Goal: Transaction & Acquisition: Subscribe to service/newsletter

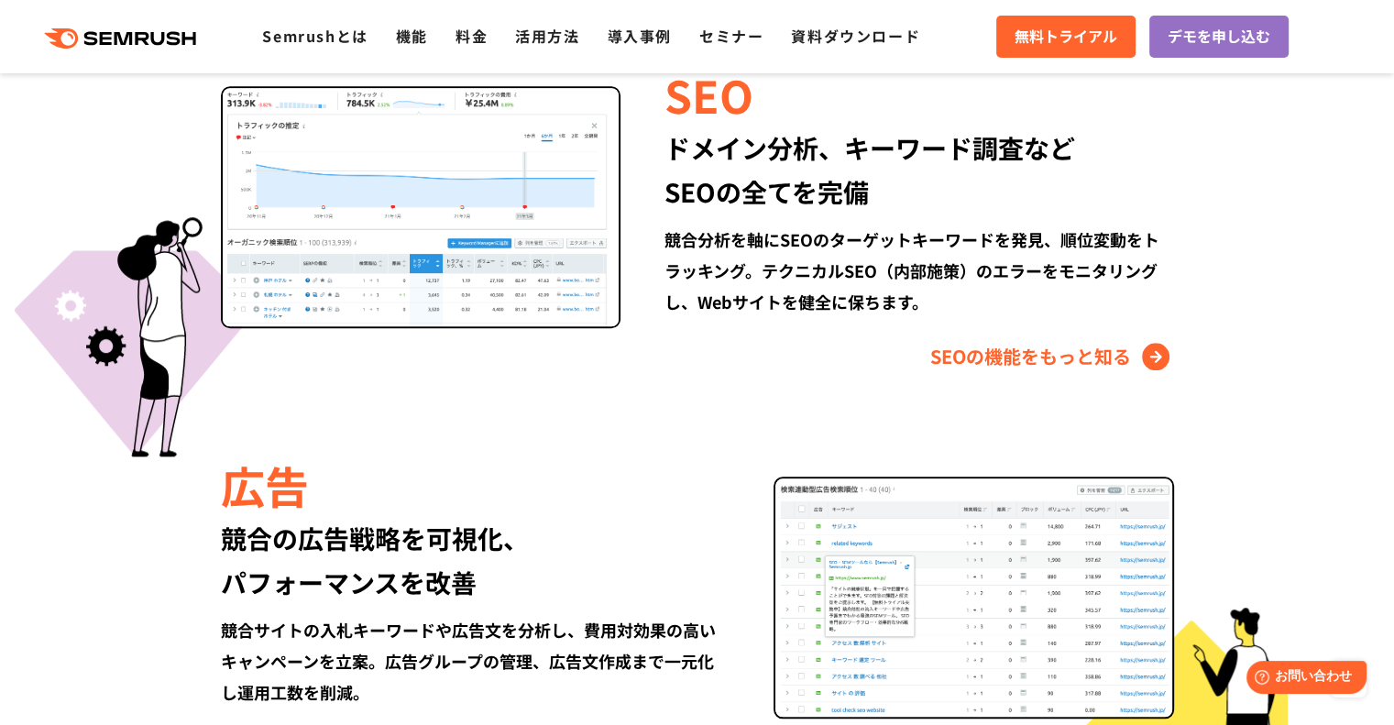
scroll to position [1741, 0]
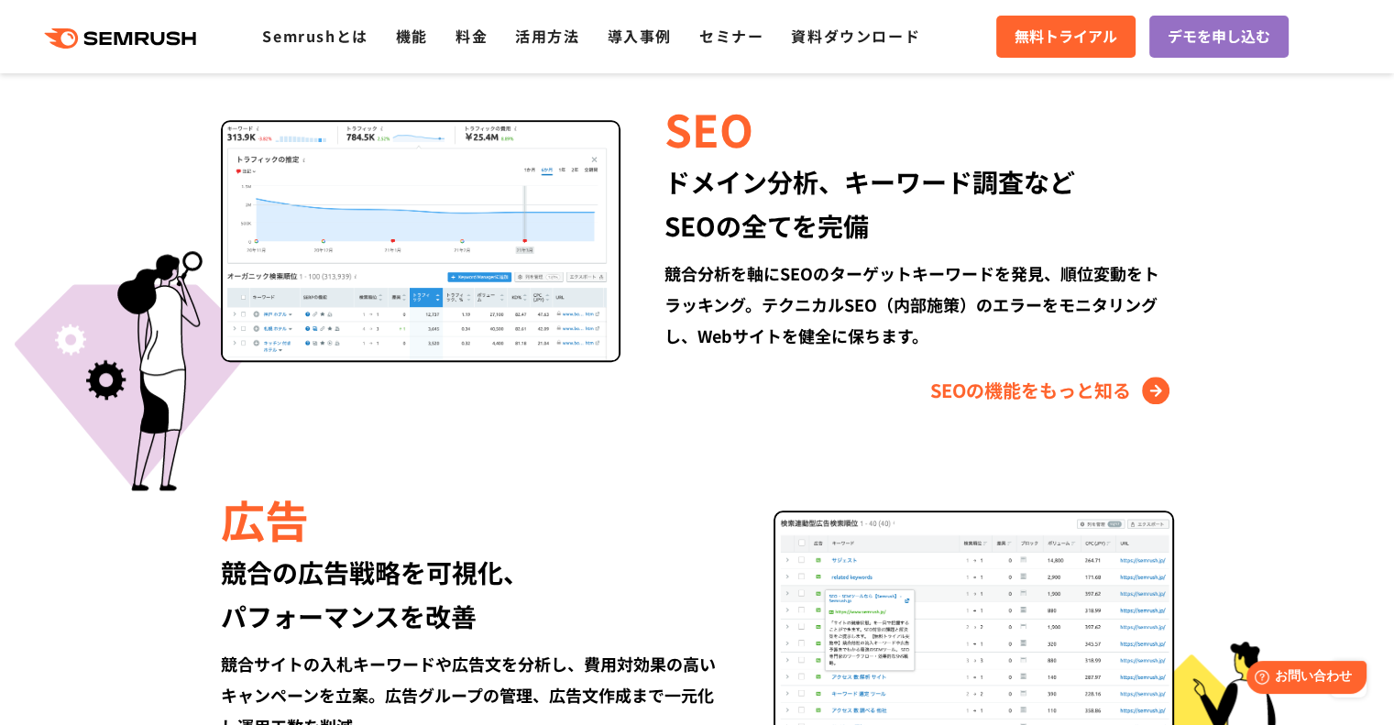
click at [406, 545] on div "広告" at bounding box center [475, 518] width 509 height 62
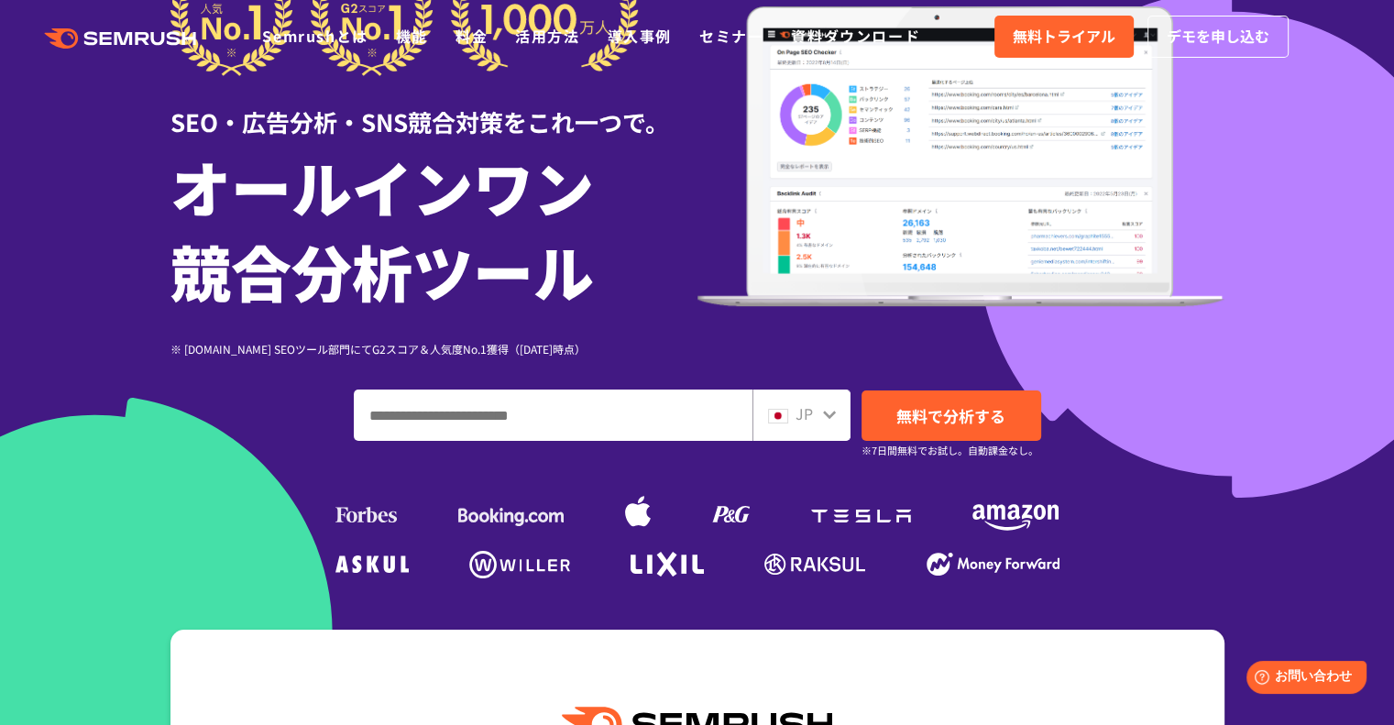
scroll to position [0, 0]
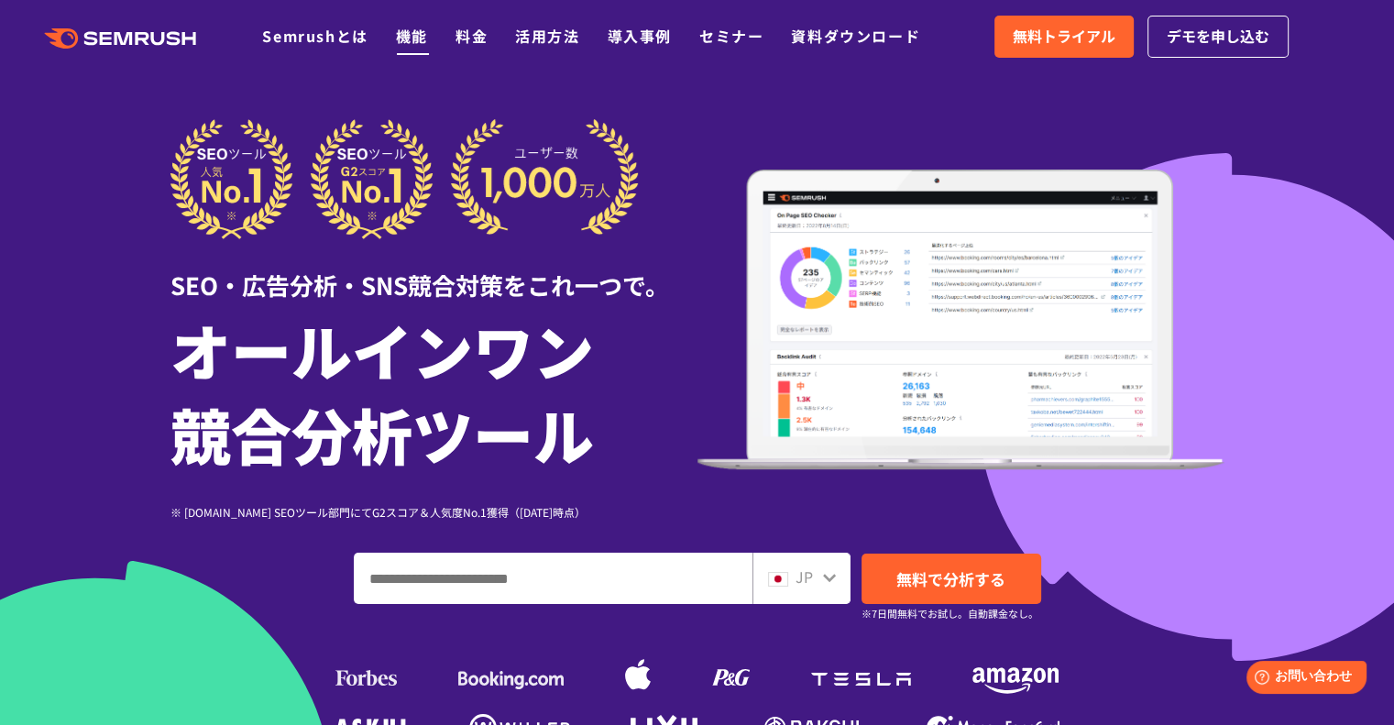
click at [413, 40] on link "機能" at bounding box center [412, 36] width 32 height 22
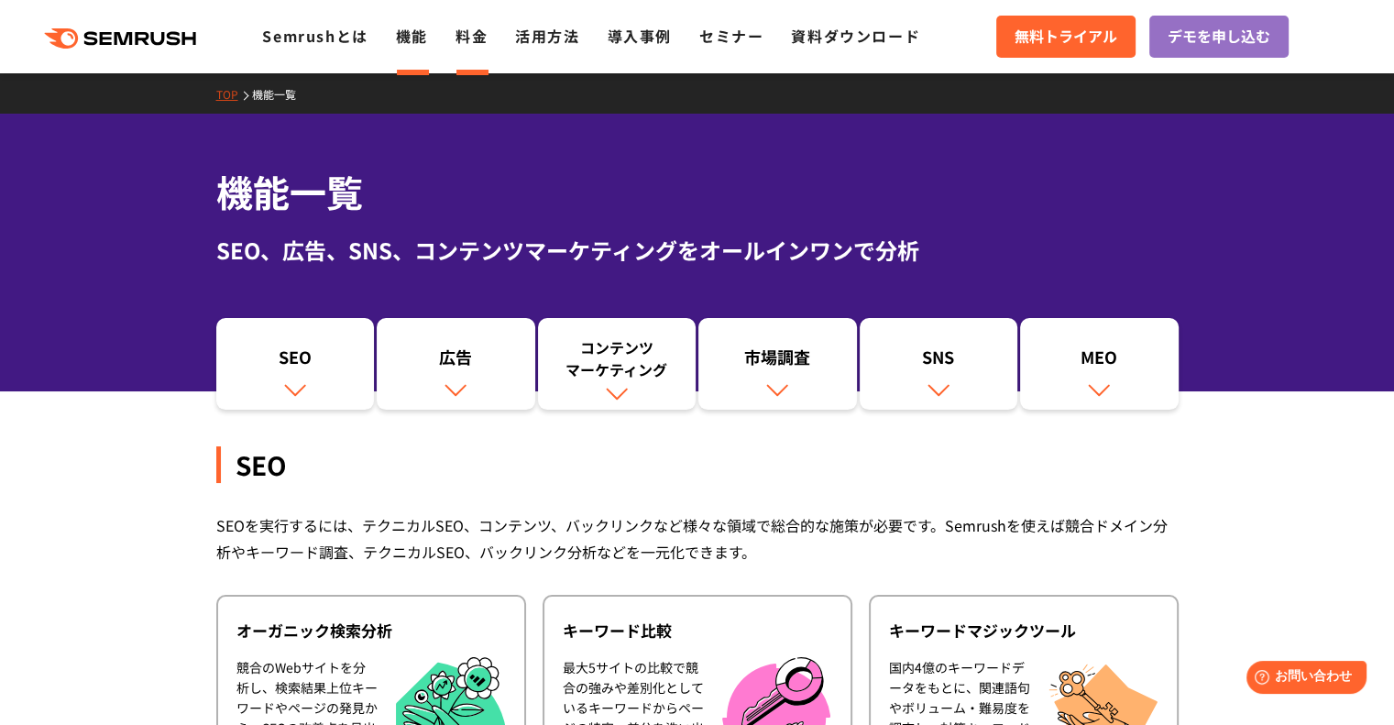
click at [467, 39] on link "料金" at bounding box center [471, 36] width 32 height 22
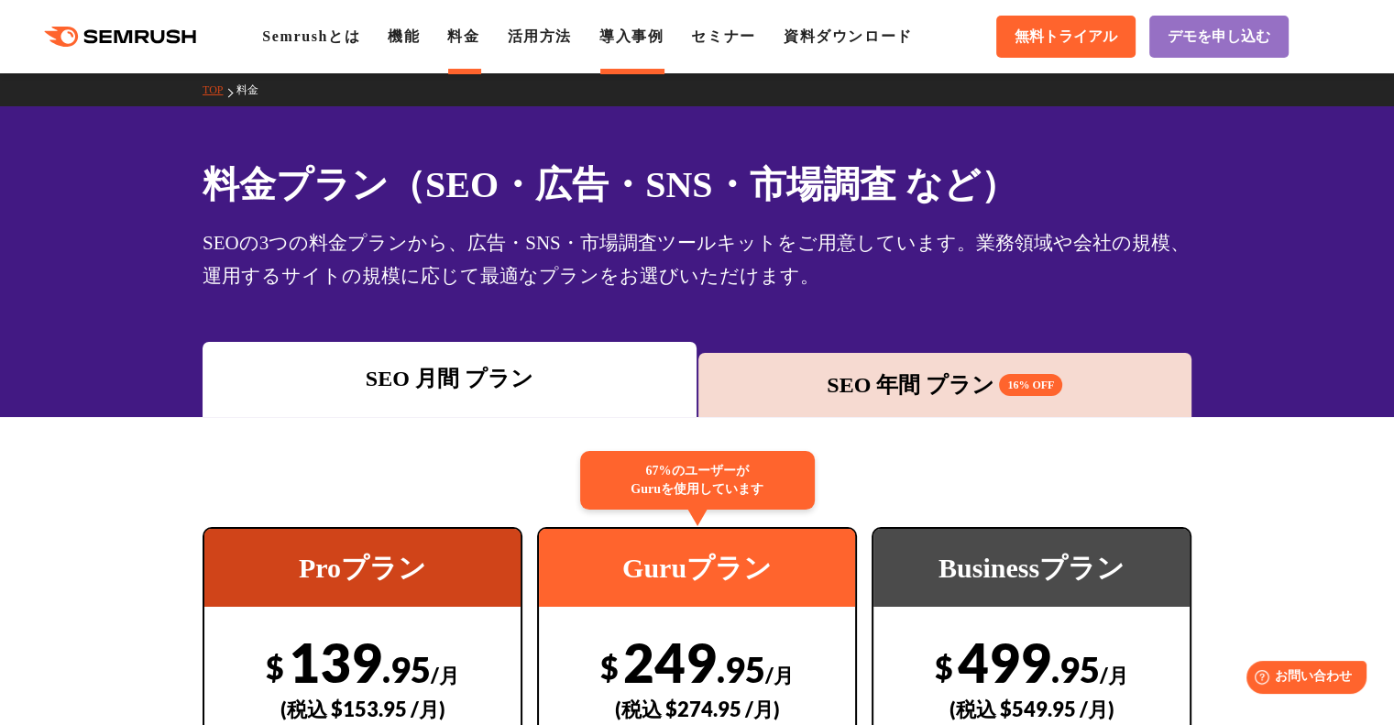
click at [623, 35] on link "導入事例" at bounding box center [631, 36] width 64 height 16
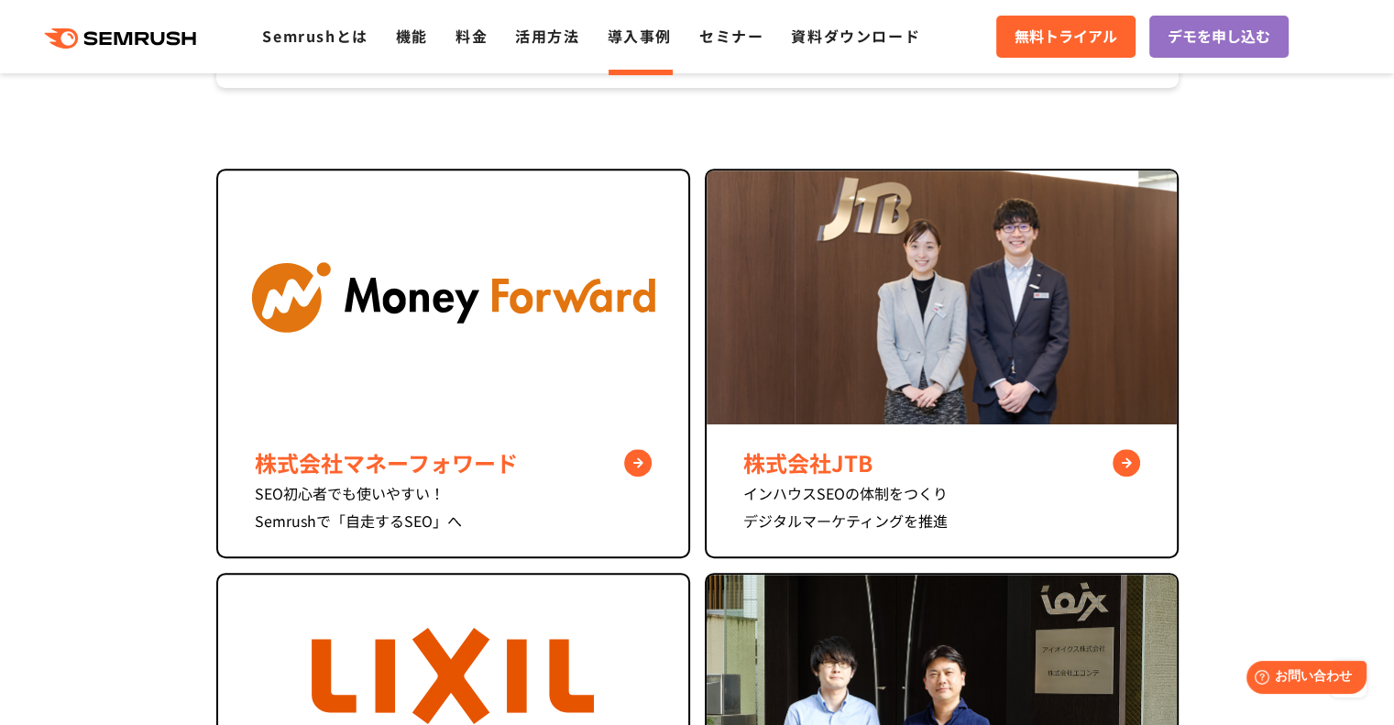
scroll to position [183, 0]
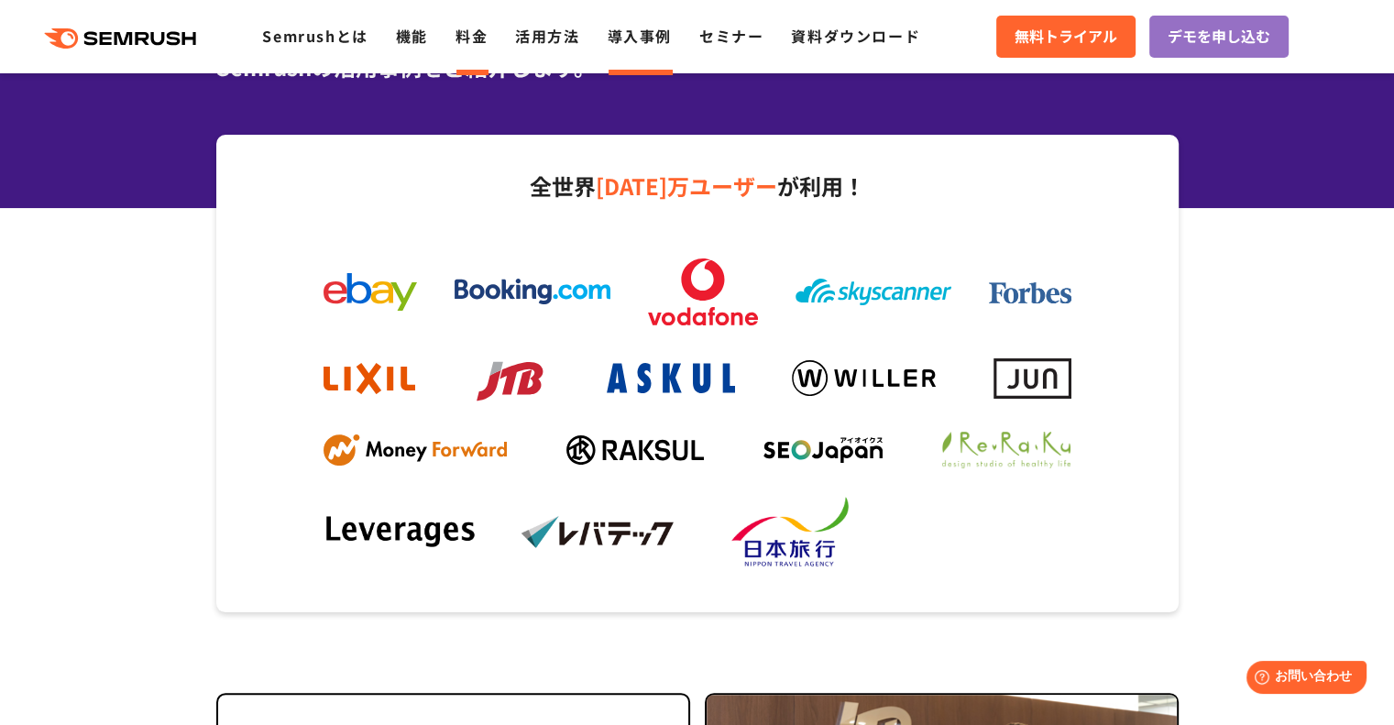
click at [469, 42] on link "料金" at bounding box center [471, 36] width 32 height 22
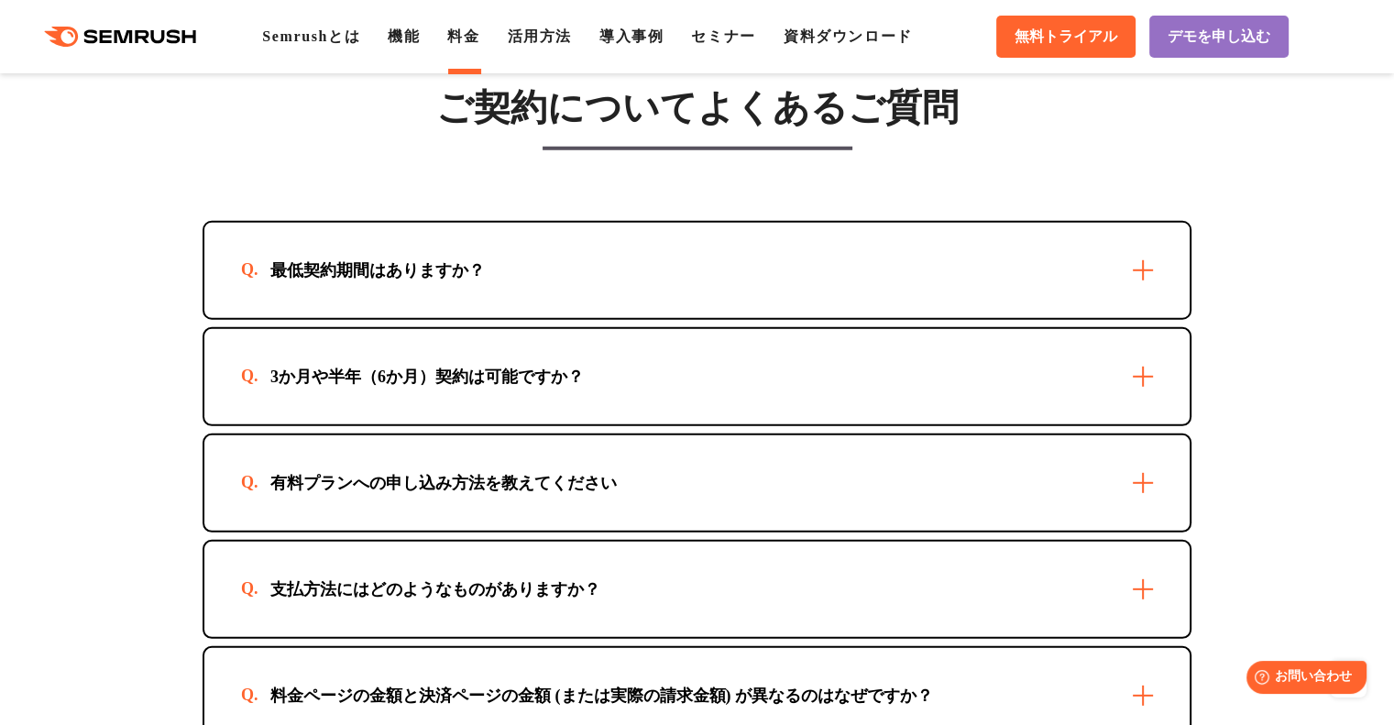
scroll to position [5223, 0]
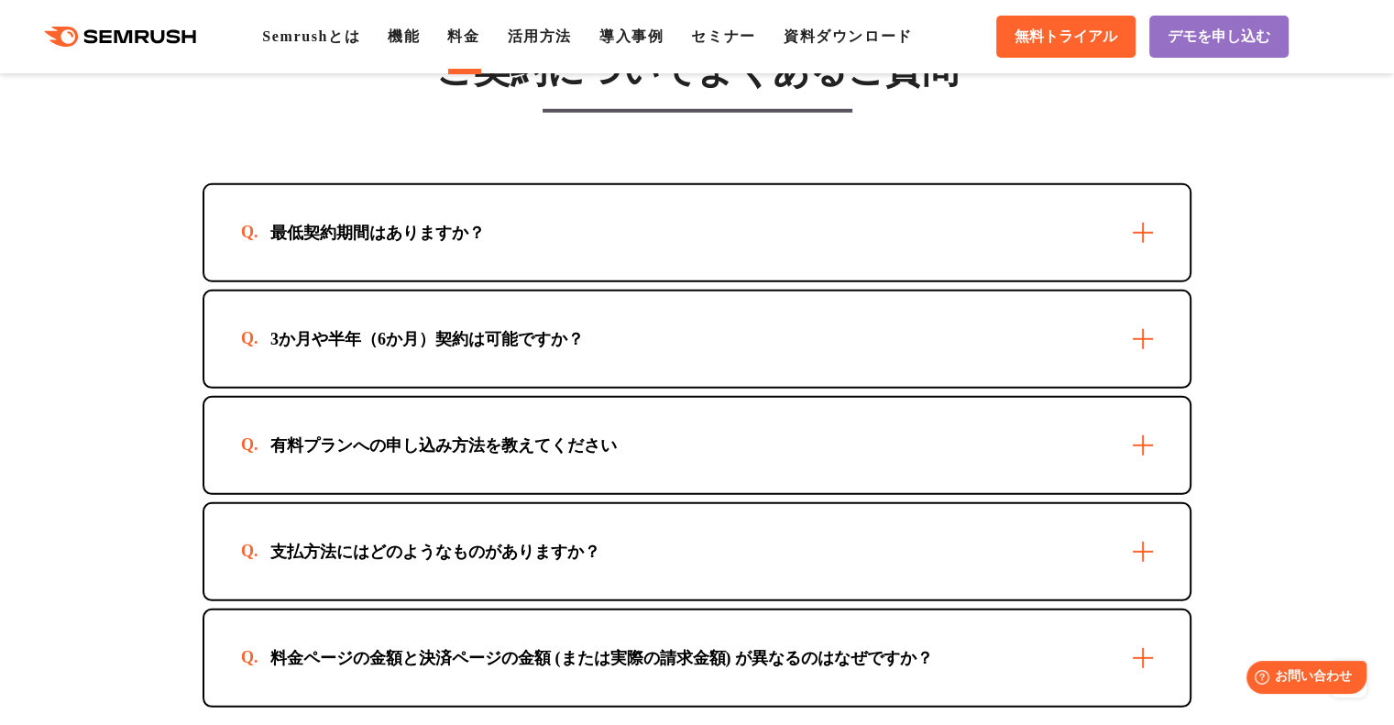
click at [498, 337] on div "3か月や半年（6か月）契約は可能ですか？" at bounding box center [696, 338] width 985 height 95
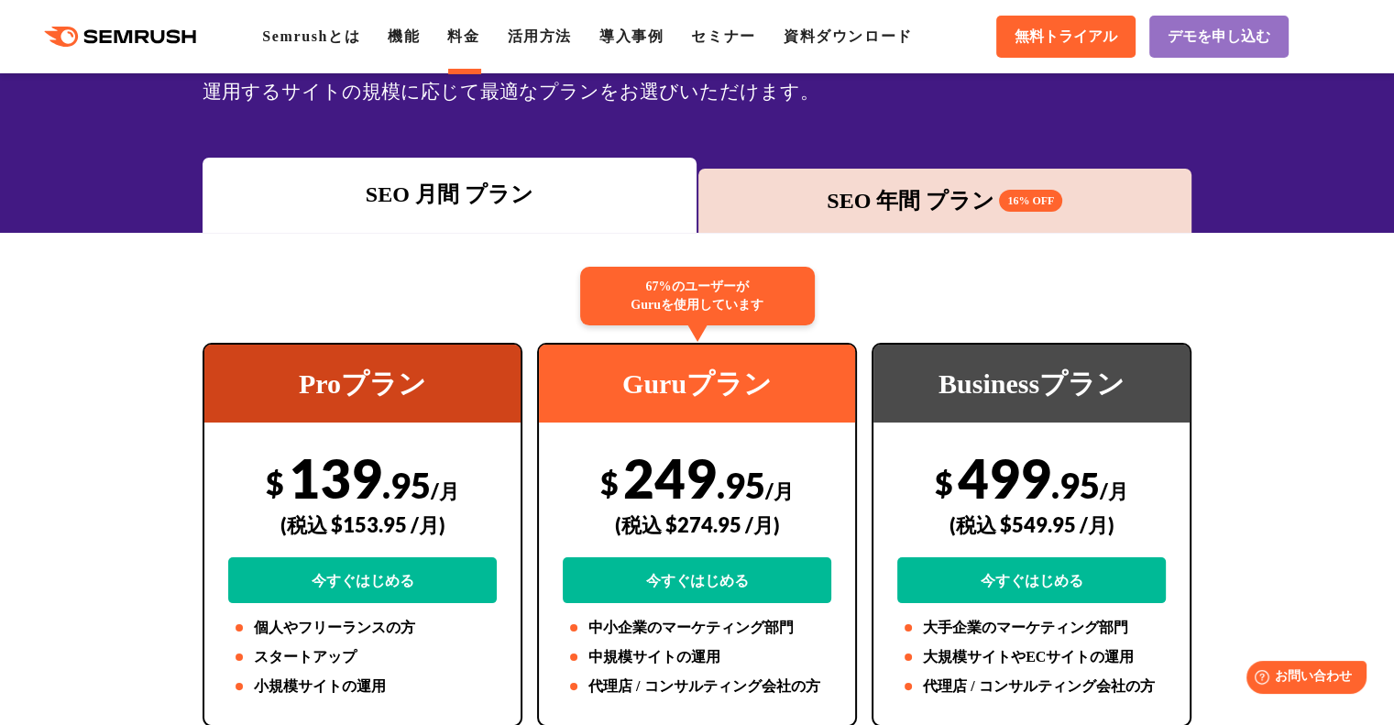
scroll to position [183, 0]
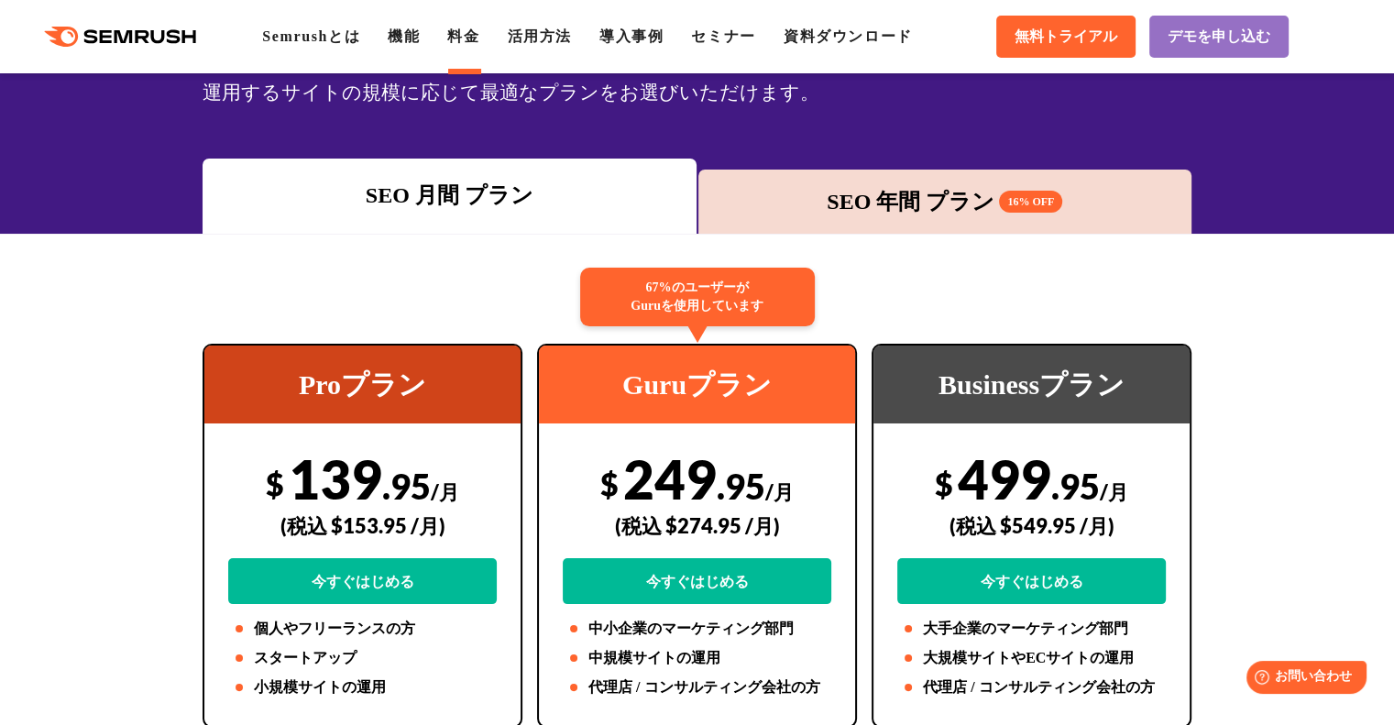
click at [926, 197] on div "SEO 年間 プラン 16% OFF" at bounding box center [945, 201] width 476 height 33
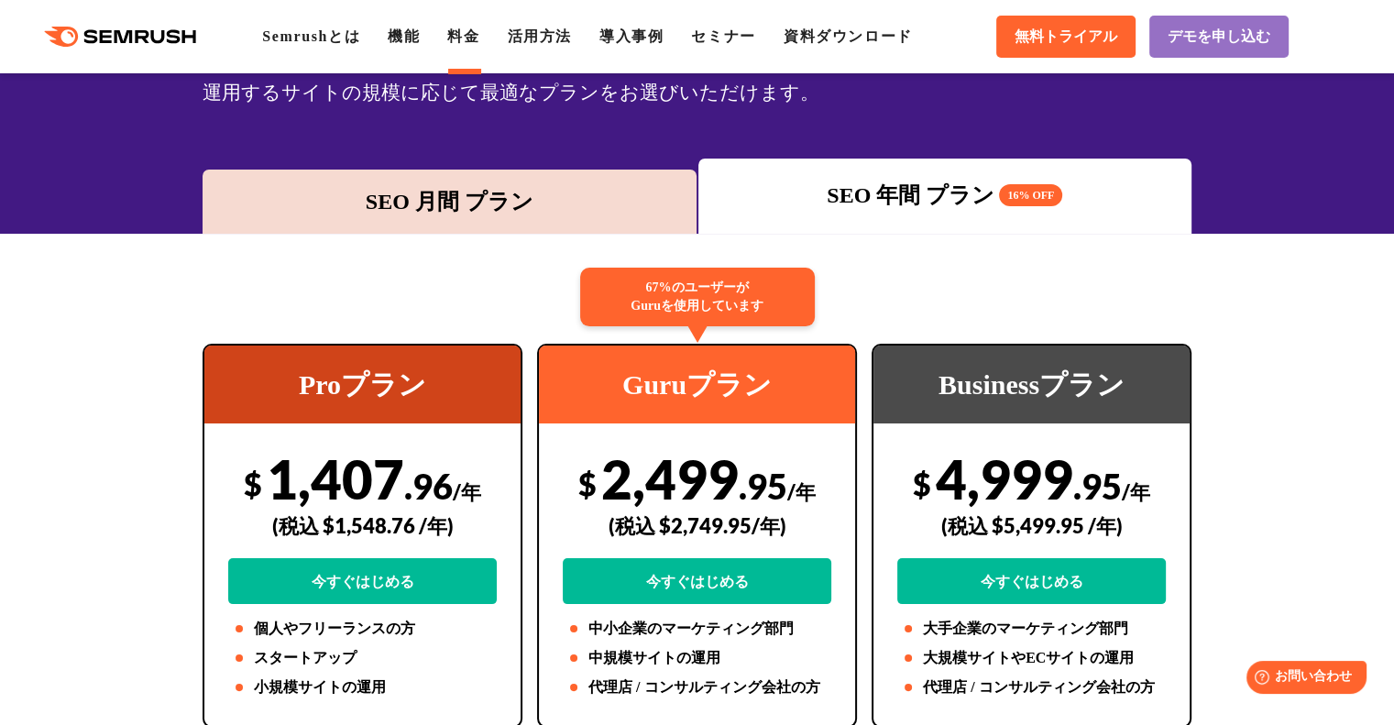
click at [531, 197] on div "SEO 月間 プラン" at bounding box center [450, 201] width 476 height 33
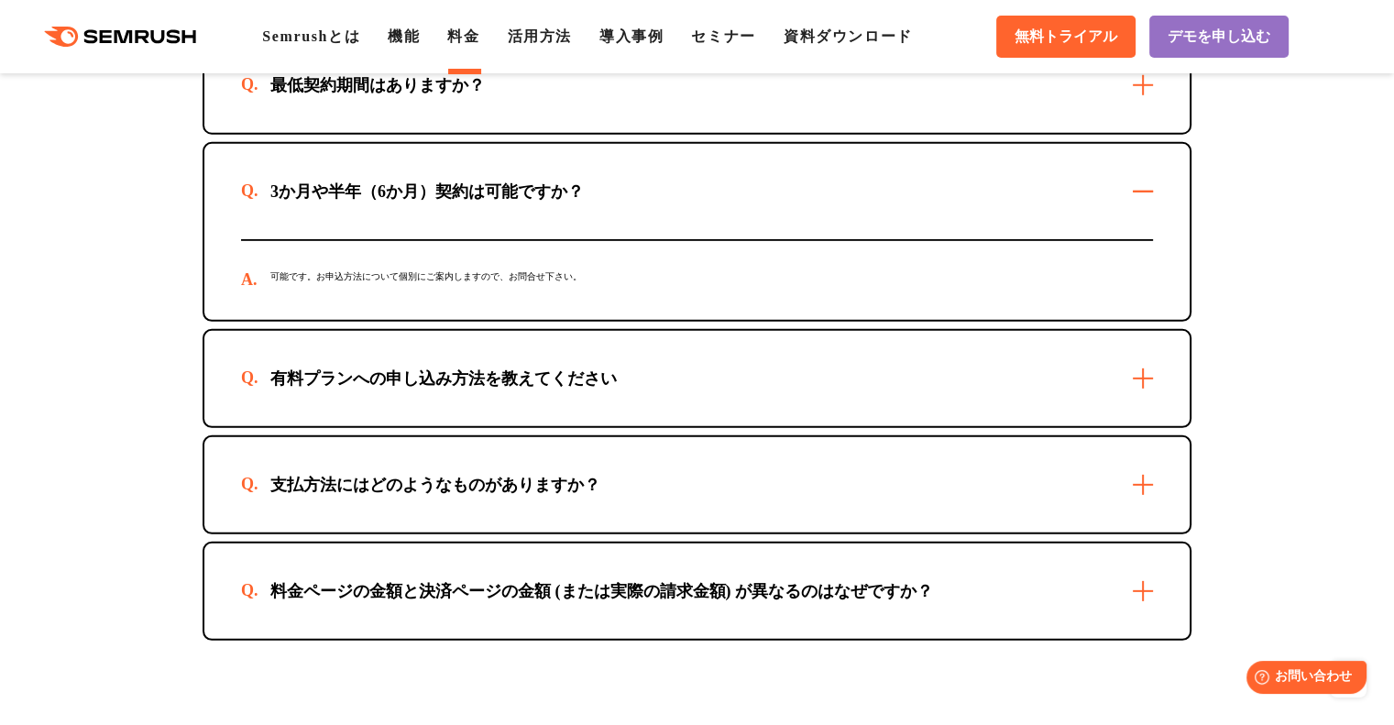
scroll to position [5406, 0]
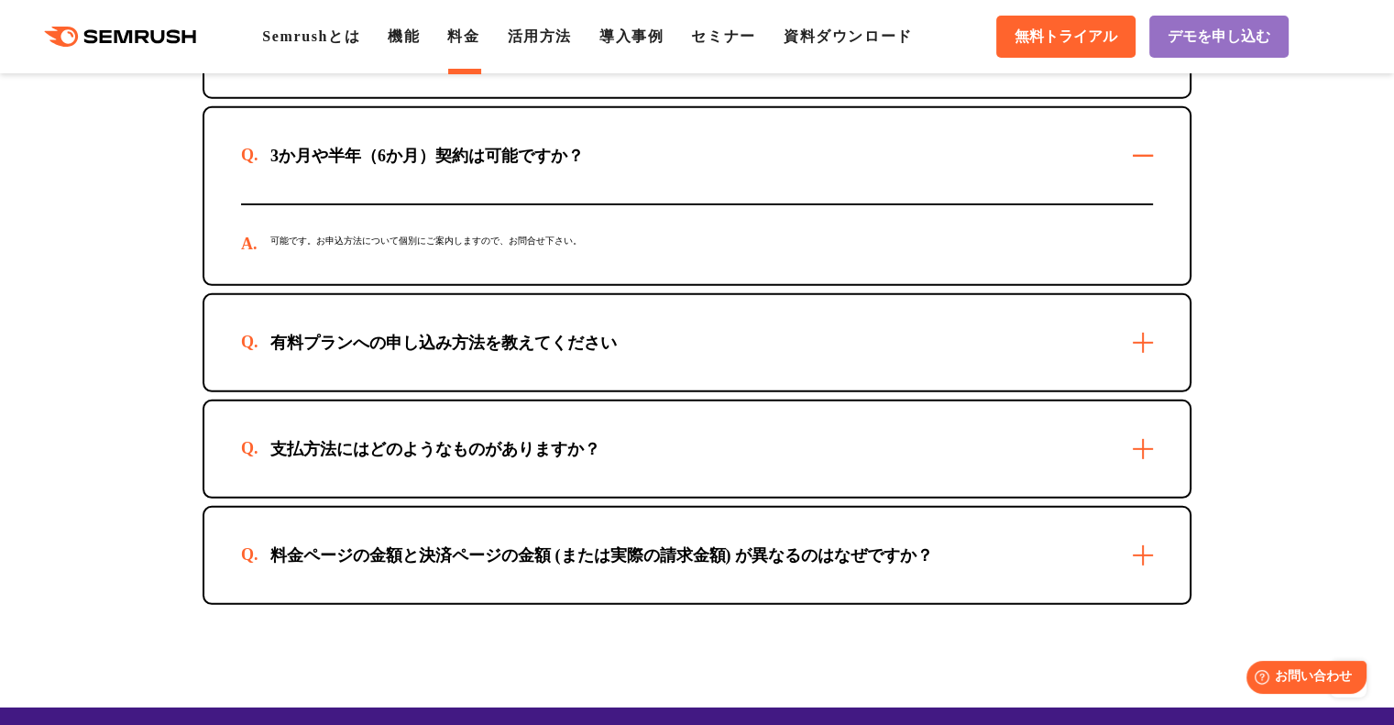
click at [474, 333] on div "有料プランへの申し込み方法を教えてください" at bounding box center [443, 343] width 405 height 22
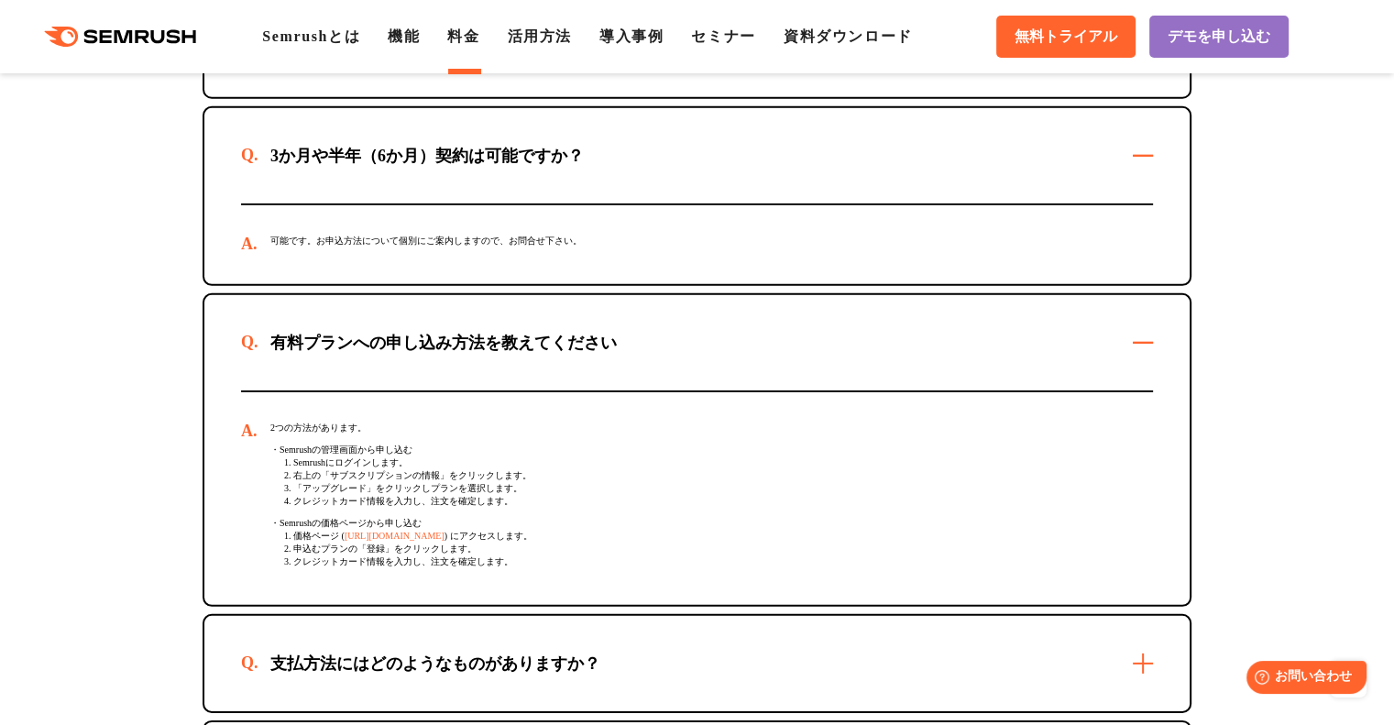
click at [474, 333] on div "有料プランへの申し込み方法を教えてください" at bounding box center [443, 343] width 405 height 22
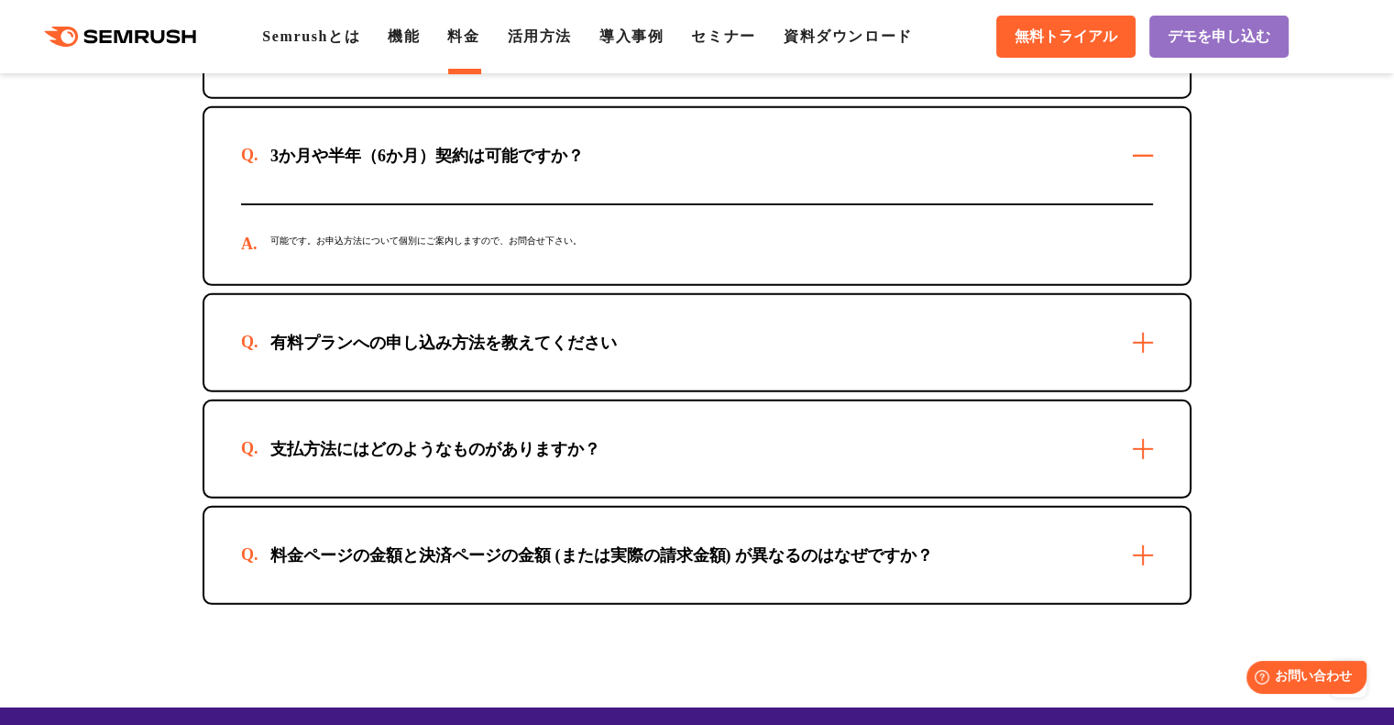
click at [453, 439] on div "支払方法にはどのようなものがありますか？" at bounding box center [435, 449] width 389 height 22
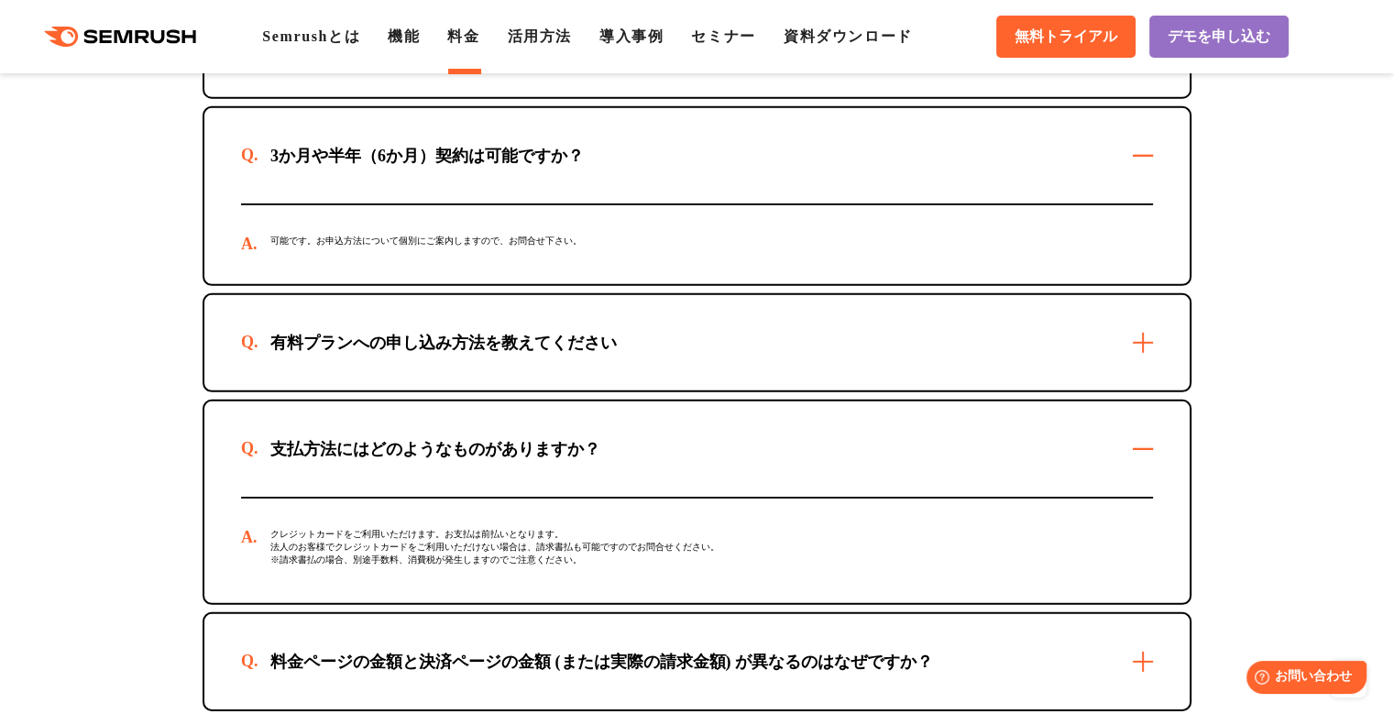
click at [453, 439] on div "支払方法にはどのようなものがありますか？" at bounding box center [435, 449] width 389 height 22
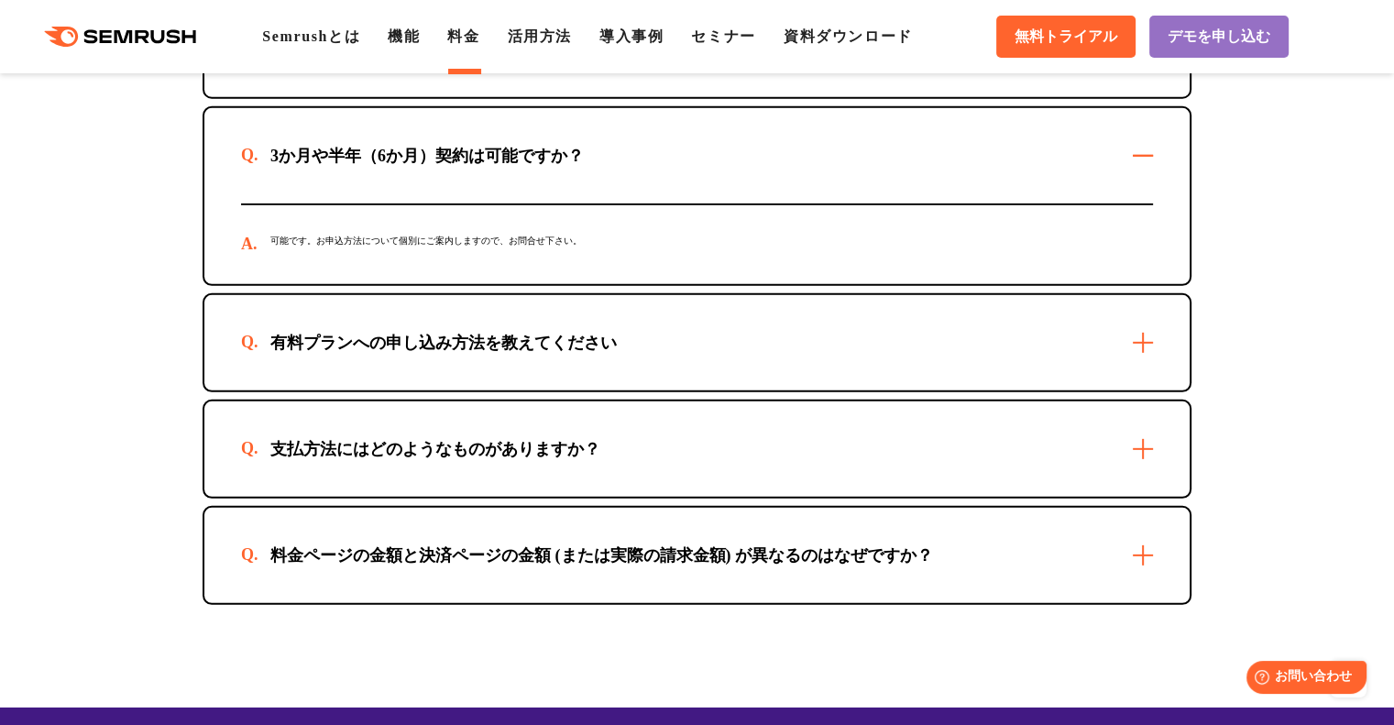
click at [435, 545] on div "料金ページの金額と決済ページの金額 (または実際の請求金額) が異なるのはなぜですか？" at bounding box center [601, 555] width 721 height 22
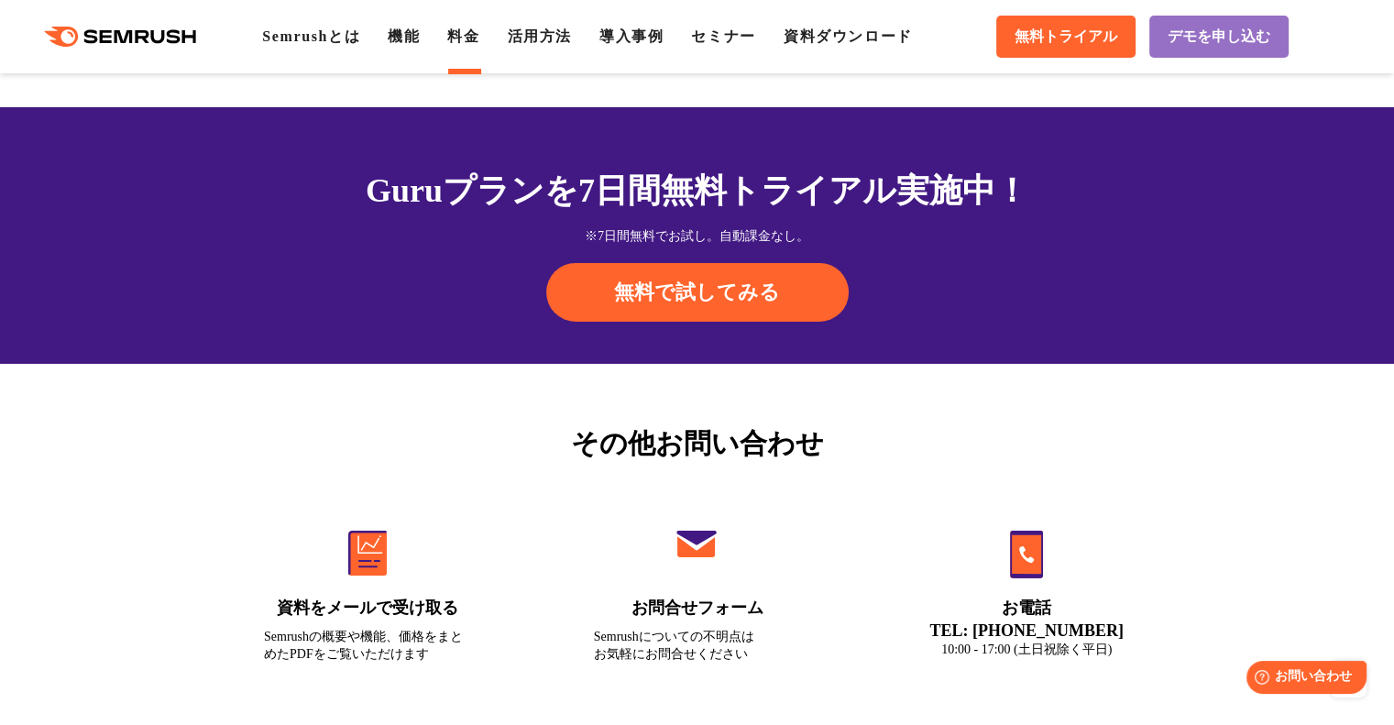
scroll to position [6231, 0]
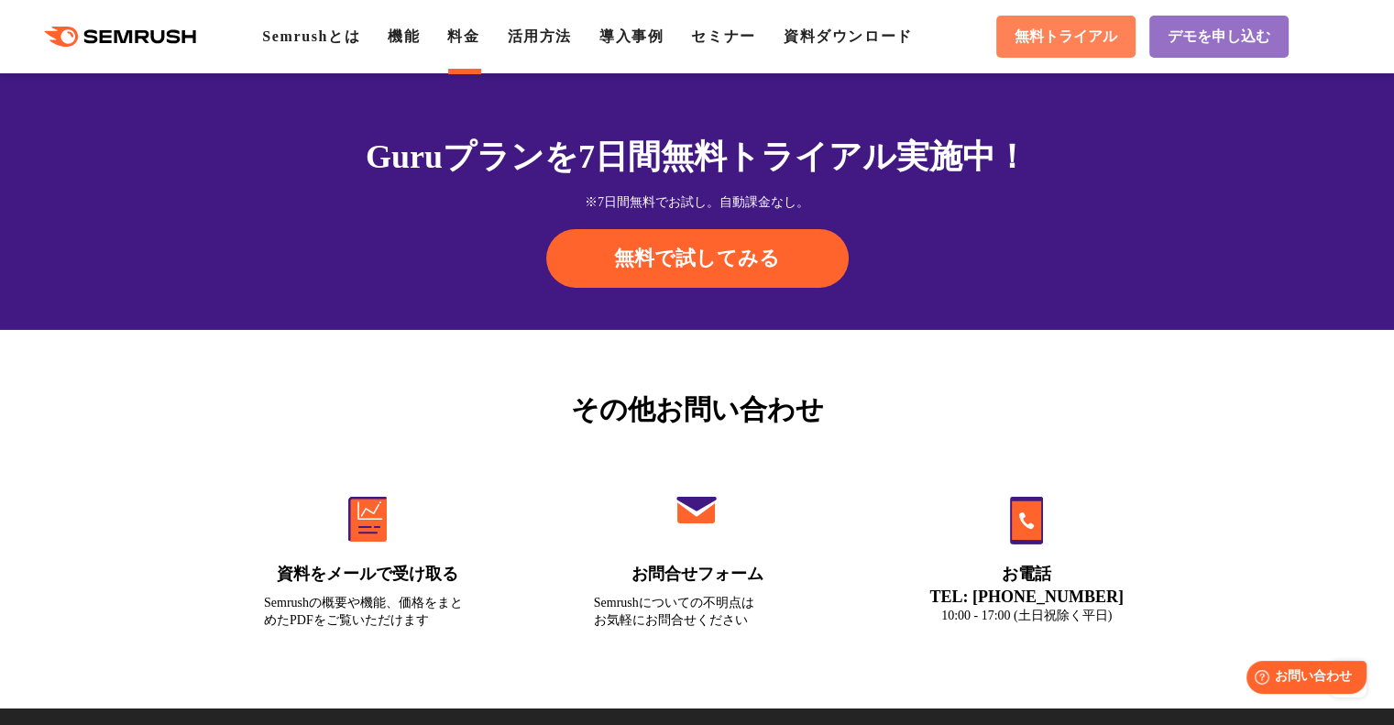
click at [1019, 43] on span "無料トライアル" at bounding box center [1065, 36] width 103 height 19
click at [454, 362] on div "その他お問い合わせ 資料をメールで受け取る Semrushの概要や機能、価格をまとめたPDFをご覧いただけます お問合せフォーム Semrushについての不明…" at bounding box center [697, 519] width 1394 height 378
click at [150, 397] on div "その他お問い合わせ 資料をメールで受け取る Semrushの概要や機能、価格をまとめたPDFをご覧いただけます お問合せフォーム Semrushについての不明…" at bounding box center [697, 519] width 1394 height 378
